Goal: Task Accomplishment & Management: Complete application form

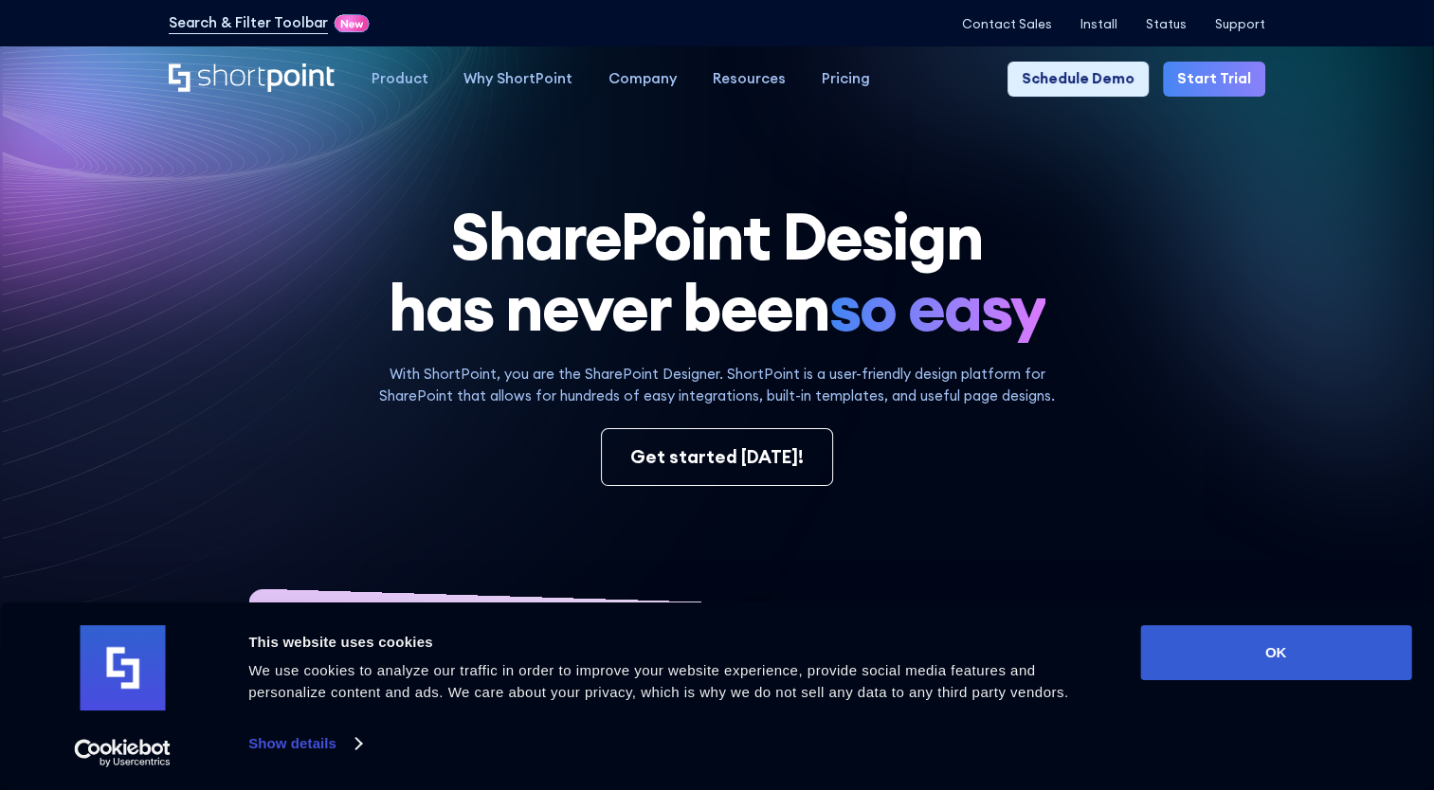
click at [1233, 95] on link "Start Trial" at bounding box center [1214, 80] width 102 height 36
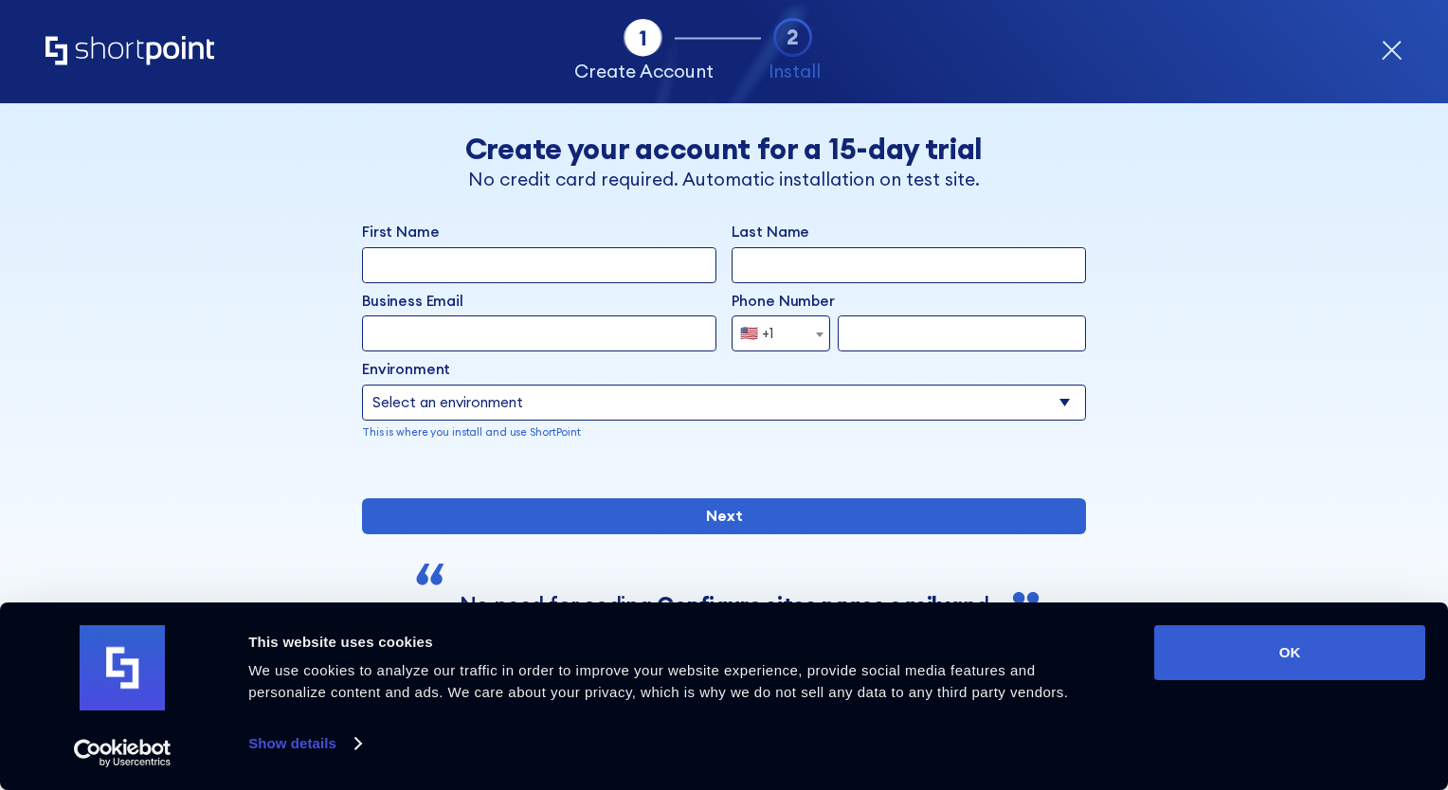
click at [572, 271] on input "First Name" at bounding box center [539, 265] width 354 height 36
type input "Ayyappa"
type input "Kotta"
click at [485, 336] on input "Business Email" at bounding box center [539, 334] width 354 height 36
type input "ayyappa.kotta@thedna-group.com"
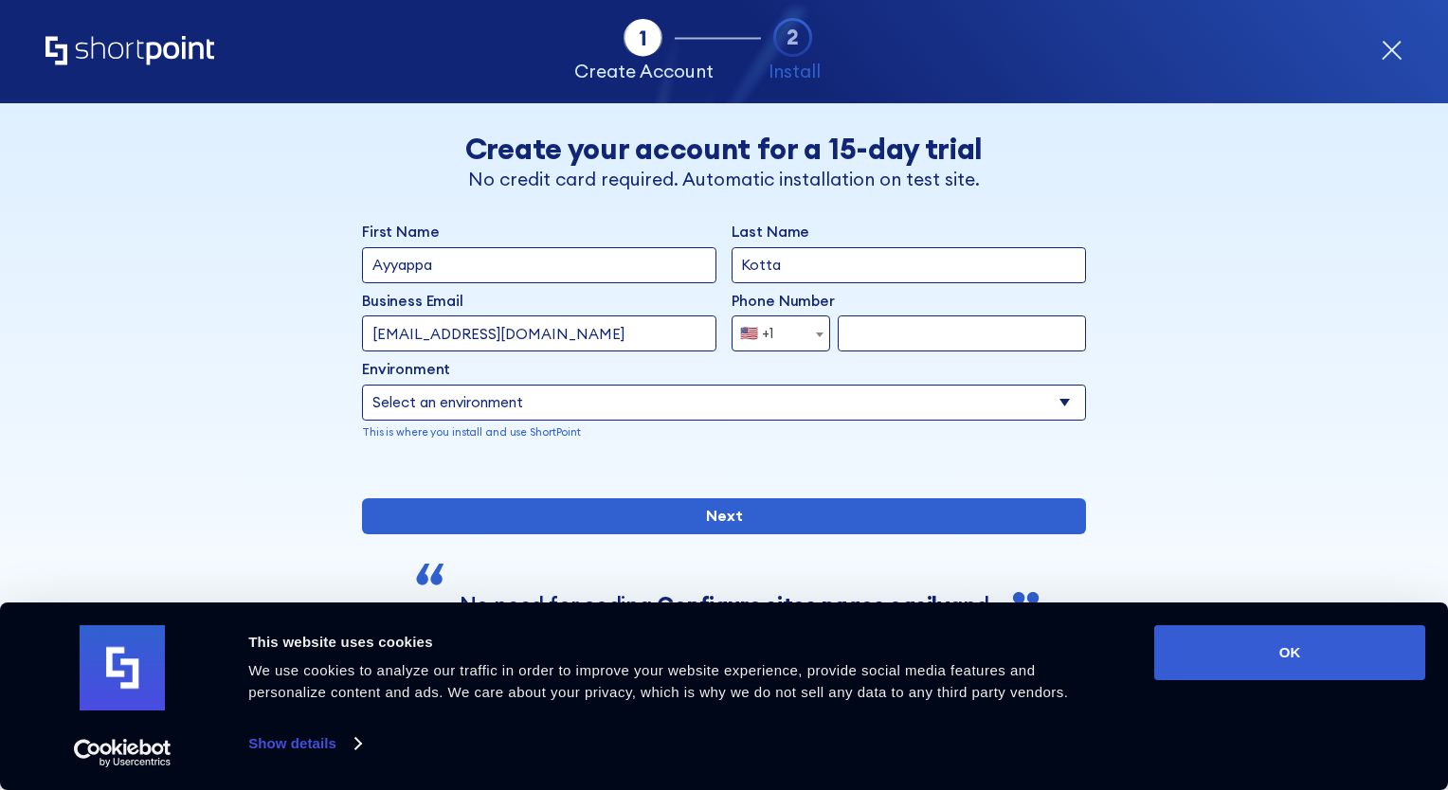
click at [878, 328] on input "form" at bounding box center [962, 334] width 248 height 36
type input "3159526248"
click at [769, 419] on select "Select an environment Microsoft 365 SharePoint Online SharePoint 2019 (On-Premi…" at bounding box center [724, 403] width 724 height 36
select select "SharePoint Online"
click at [362, 385] on select "Select an environment Microsoft 365 SharePoint Online SharePoint 2019 (On-Premi…" at bounding box center [724, 403] width 724 height 36
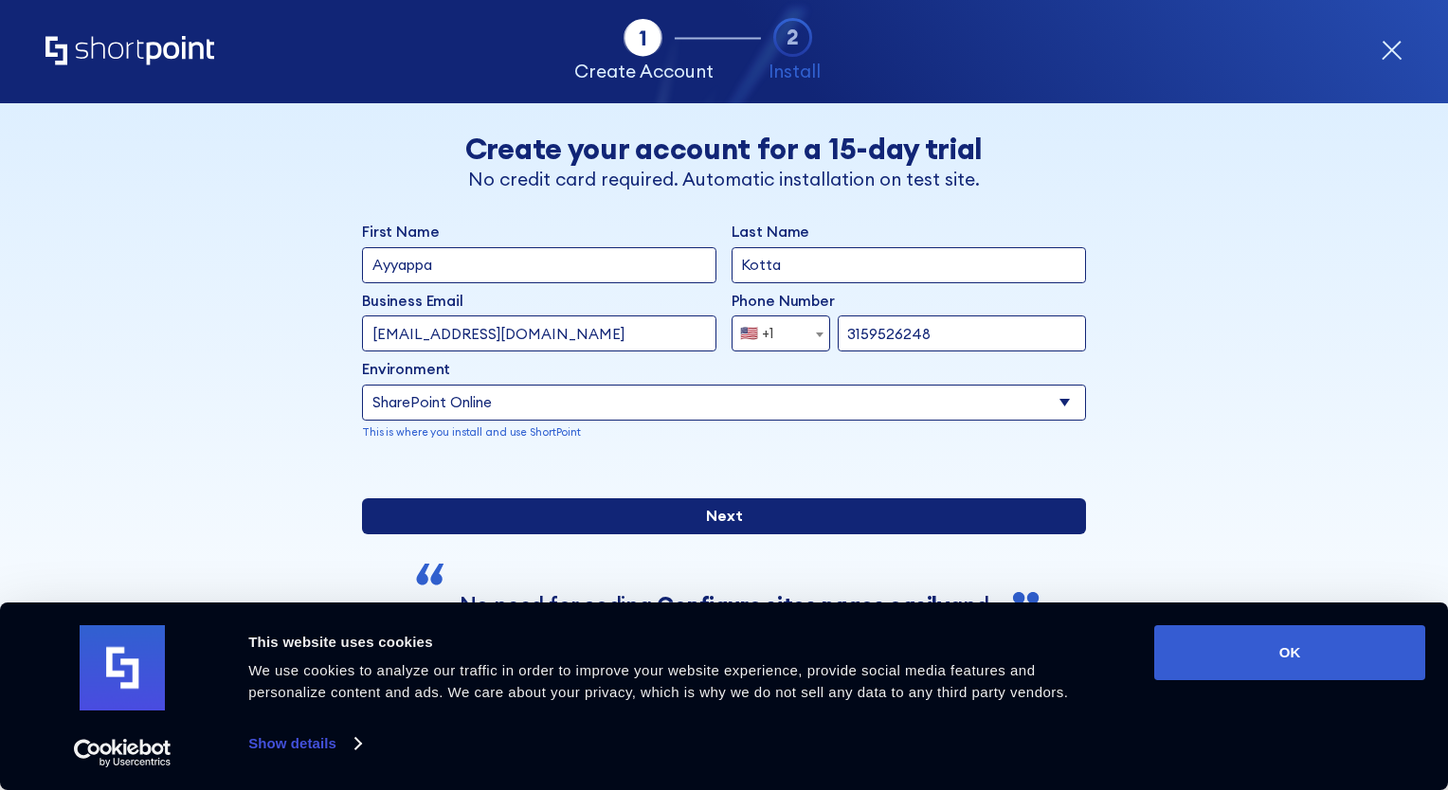
click at [722, 534] on input "Next" at bounding box center [724, 516] width 724 height 36
